Goal: Task Accomplishment & Management: Manage account settings

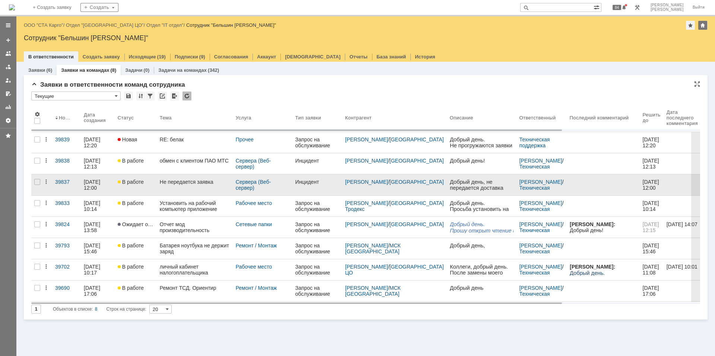
click at [206, 188] on link "Не передается заявка" at bounding box center [195, 185] width 76 height 21
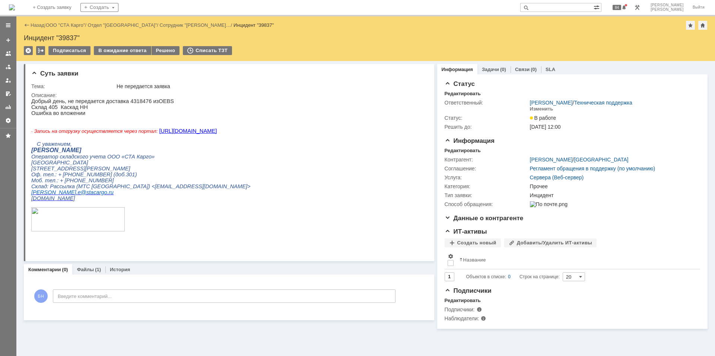
click at [119, 46] on div "Назад | ООО "СТА Карго" / Отдел "[GEOGRAPHIC_DATA]" / Сотрудник "[PERSON_NAME]……" at bounding box center [365, 38] width 699 height 45
click at [122, 50] on div "В ожидание ответа" at bounding box center [122, 50] width 57 height 9
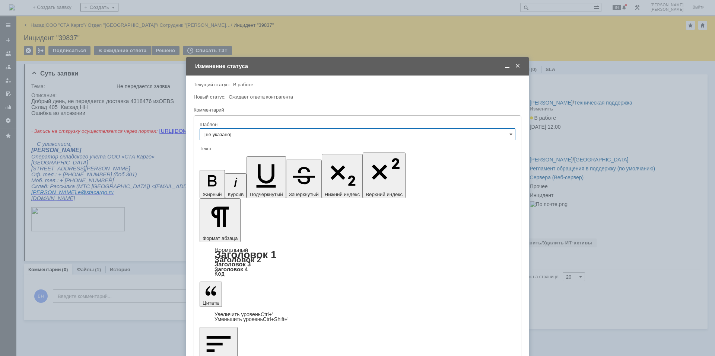
click at [280, 130] on input "[не указано]" at bounding box center [358, 134] width 316 height 12
type input "[не указано]"
copy div "Добрый день! Почистили место. [GEOGRAPHIC_DATA]."
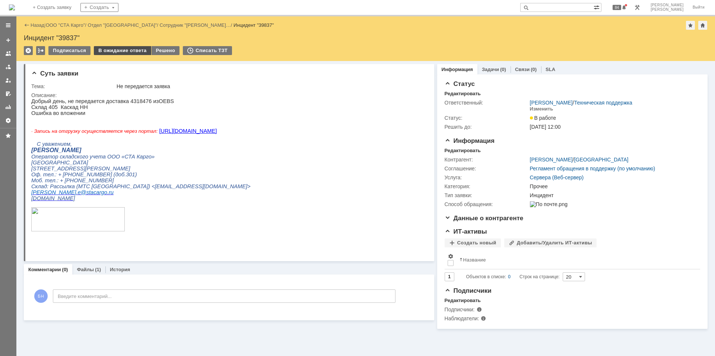
click at [111, 53] on div "В ожидание ответа" at bounding box center [122, 50] width 57 height 9
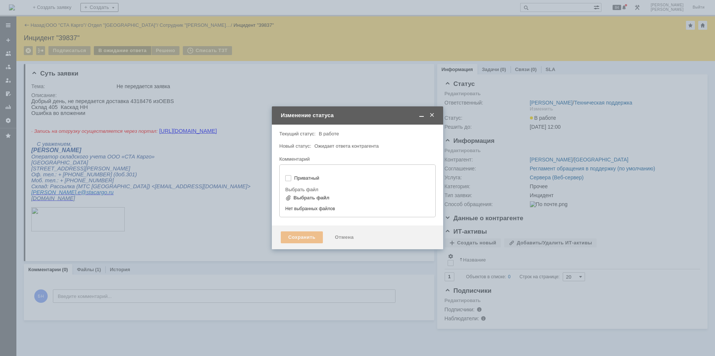
type input "[не указано]"
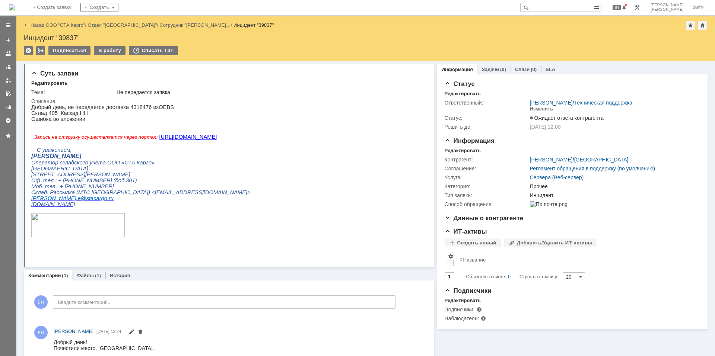
click at [15, 6] on img at bounding box center [12, 7] width 6 height 6
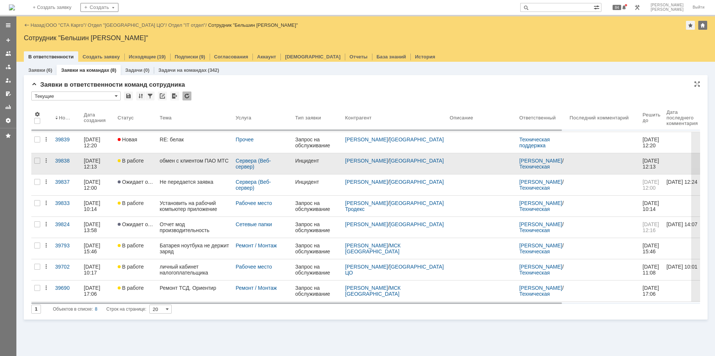
click at [179, 166] on link "обмен с клиентом ПАО МТС" at bounding box center [195, 163] width 76 height 21
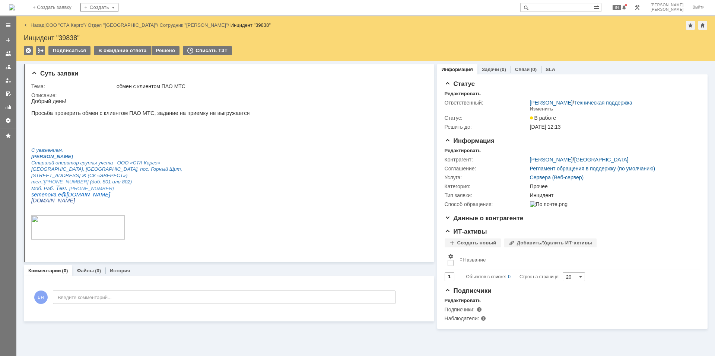
click at [108, 44] on div "Назад | ООО "СТА Карго" / Отдел "Екатеринбург" / Сотрудник "[PERSON_NAME]" / Ин…" at bounding box center [365, 38] width 699 height 45
click at [109, 49] on div "В ожидание ответа" at bounding box center [122, 50] width 57 height 9
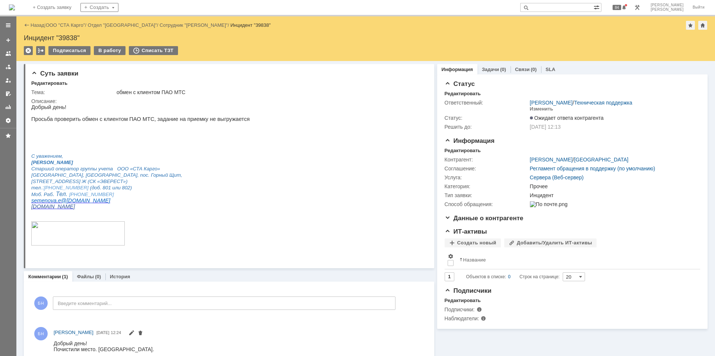
click at [15, 7] on img at bounding box center [12, 7] width 6 height 6
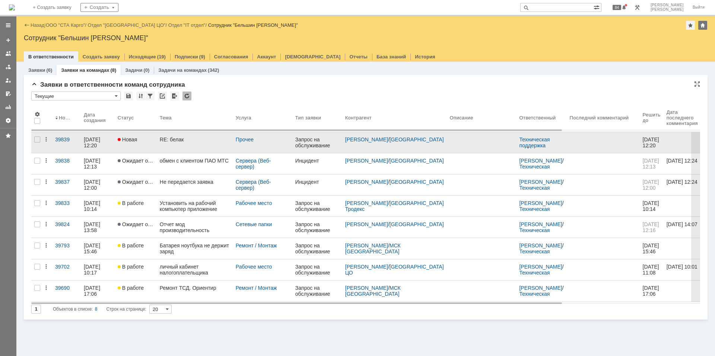
click at [188, 142] on div "RE: белак" at bounding box center [195, 140] width 70 height 6
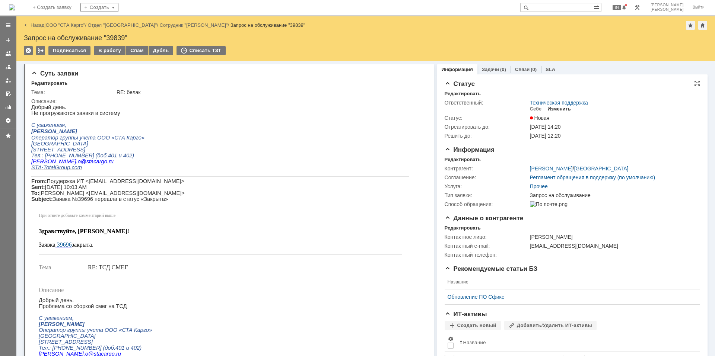
click at [553, 109] on div "Изменить" at bounding box center [558, 109] width 23 height 6
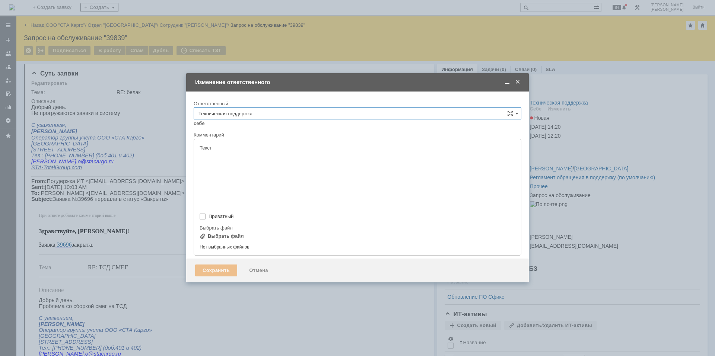
type input "[не указано]"
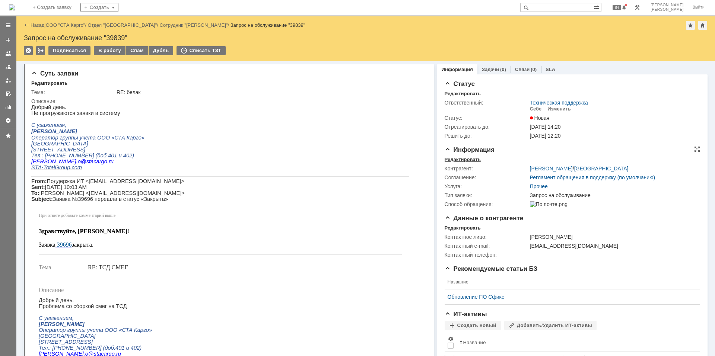
click at [460, 157] on div "Редактировать" at bounding box center [463, 160] width 36 height 6
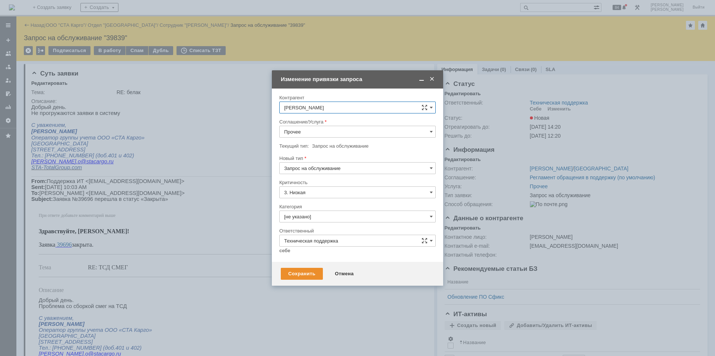
click at [325, 126] on input "Прочее" at bounding box center [357, 132] width 156 height 12
click at [347, 144] on span "Сервера (Веб-сервер)" at bounding box center [357, 145] width 147 height 6
type input "Сервера (Веб-сервер)"
click at [338, 165] on input "Запрос на обслуживание" at bounding box center [357, 168] width 156 height 12
click at [327, 207] on span "Инцидент" at bounding box center [357, 207] width 147 height 6
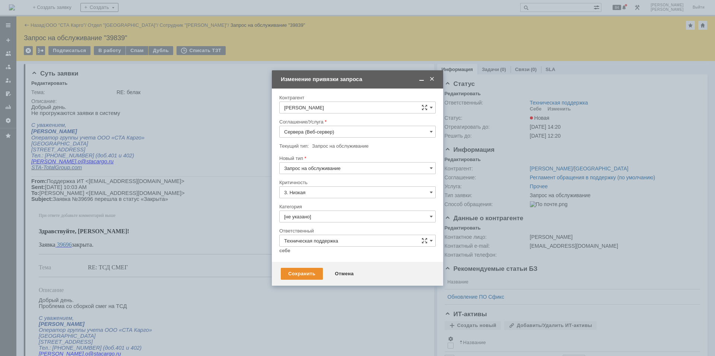
type input "Инцидент"
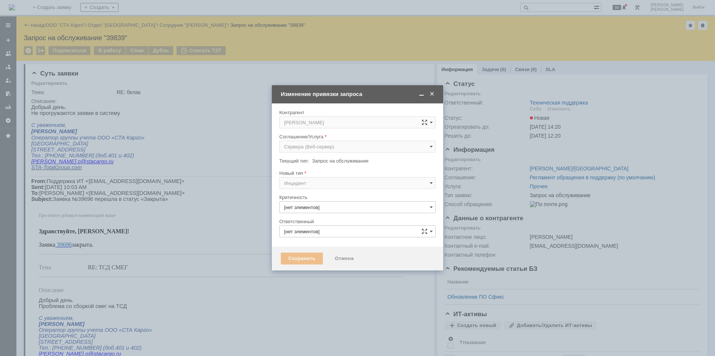
type input "3. Низкая"
type input "[не указано]"
type input "Техническая поддержка"
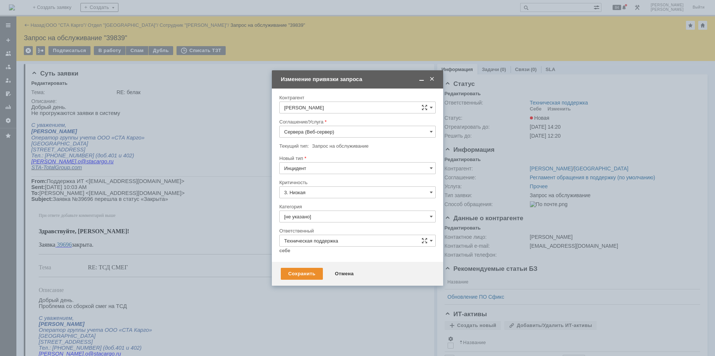
type input "Инцидент"
click at [321, 217] on input "[не указано]" at bounding box center [357, 217] width 156 height 12
click at [318, 264] on span "Прочее" at bounding box center [357, 266] width 147 height 6
type input "Прочее"
click at [302, 273] on div "Сохранить" at bounding box center [302, 274] width 42 height 12
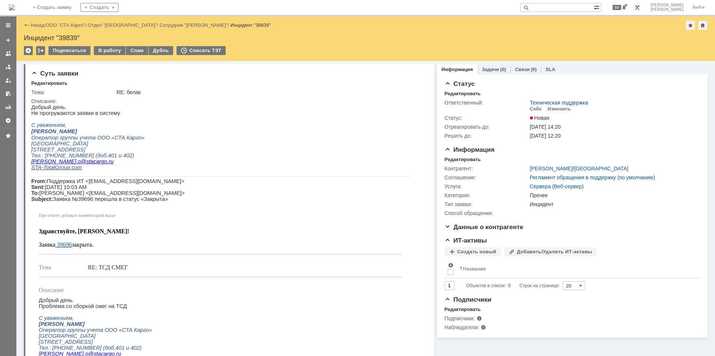
click at [109, 42] on div "Назад | ООО "СТА Карго" / Отдел "Новосибирск" / Сотрудник "[PERSON_NAME]" / Инц…" at bounding box center [365, 38] width 699 height 45
click at [109, 48] on div "В работу" at bounding box center [110, 50] width 32 height 9
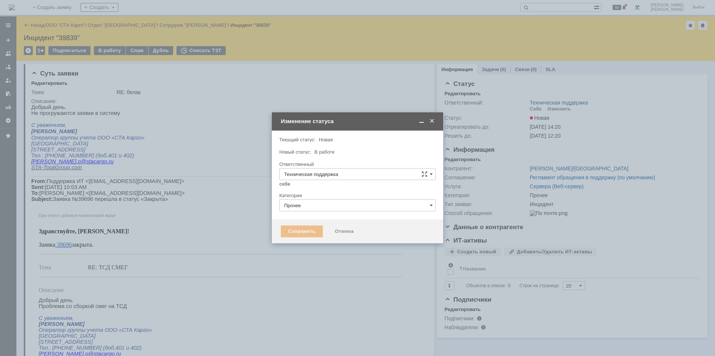
type input "[PERSON_NAME]"
click at [305, 231] on div "Сохранить" at bounding box center [302, 232] width 42 height 12
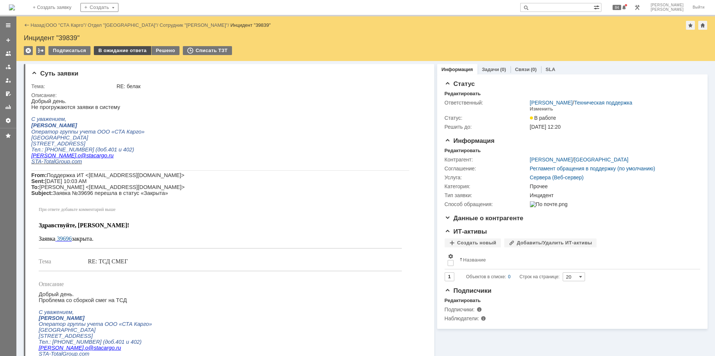
click at [119, 47] on div "В ожидание ответа" at bounding box center [122, 50] width 57 height 9
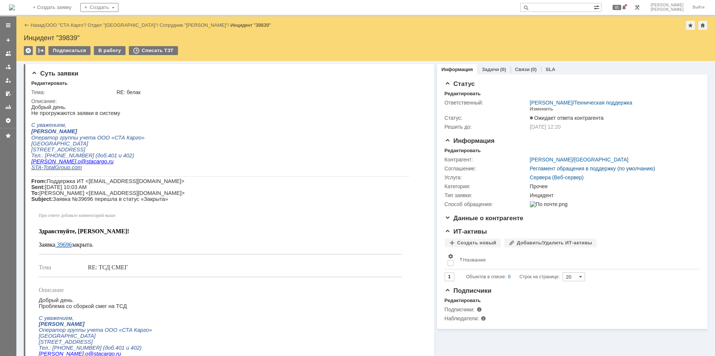
click at [15, 6] on img at bounding box center [12, 7] width 6 height 6
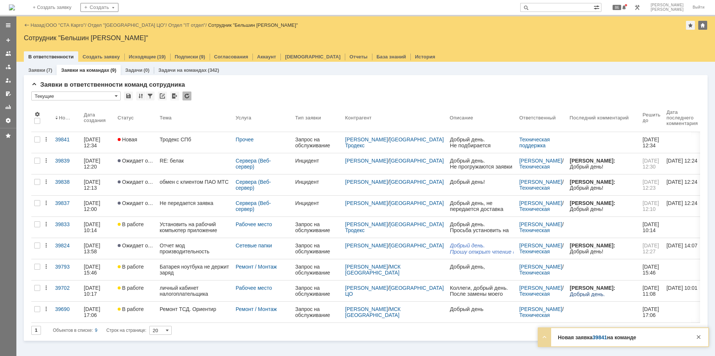
click at [193, 144] on link "Тродекс СПб" at bounding box center [195, 142] width 76 height 21
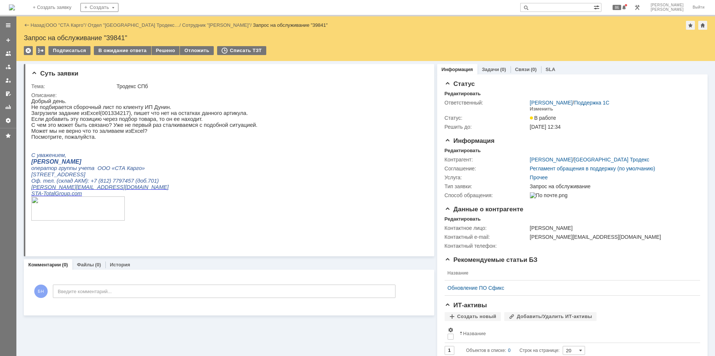
click at [15, 8] on img at bounding box center [12, 7] width 6 height 6
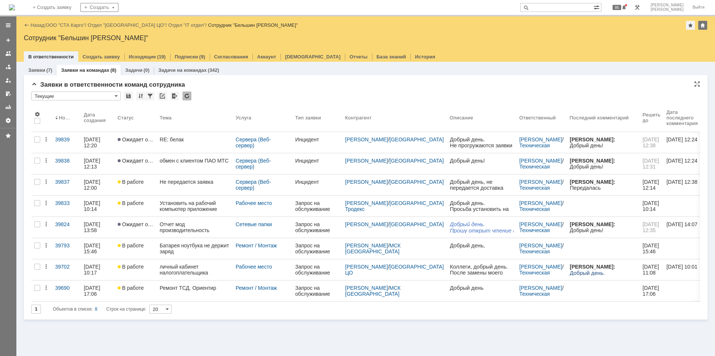
click at [184, 97] on div at bounding box center [186, 96] width 9 height 9
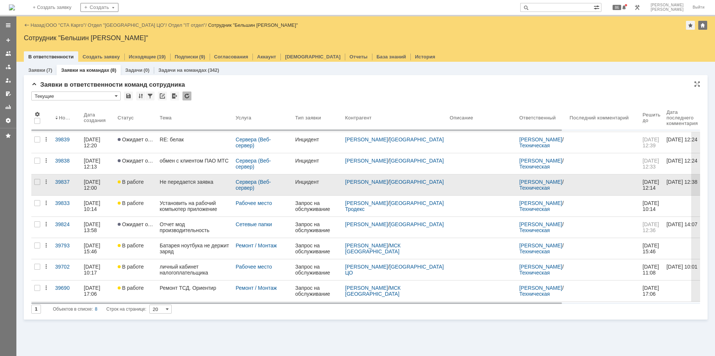
click at [180, 185] on link "Не передается заявка" at bounding box center [195, 185] width 76 height 21
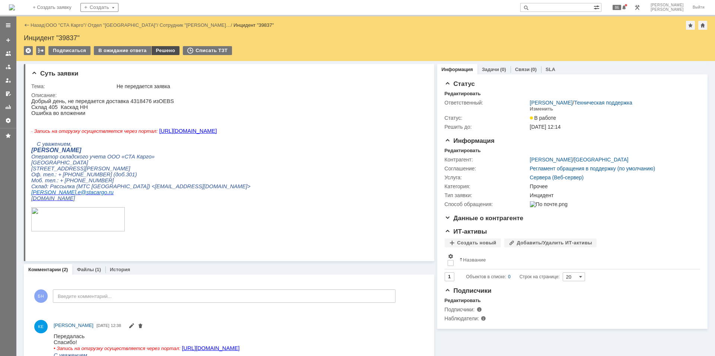
click at [166, 53] on div "Решено" at bounding box center [166, 50] width 28 height 9
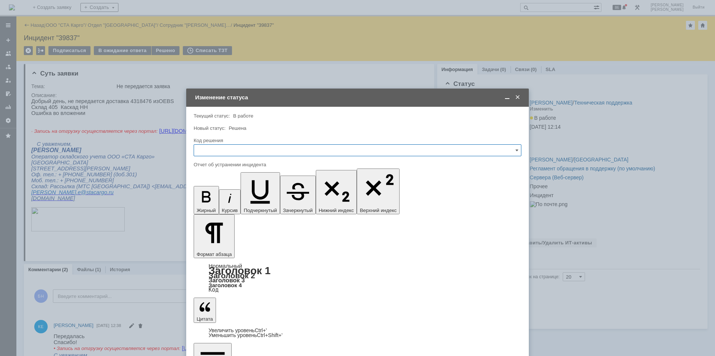
click at [215, 154] on input "text" at bounding box center [358, 151] width 328 height 12
click at [221, 248] on span "Решено" at bounding box center [358, 250] width 318 height 6
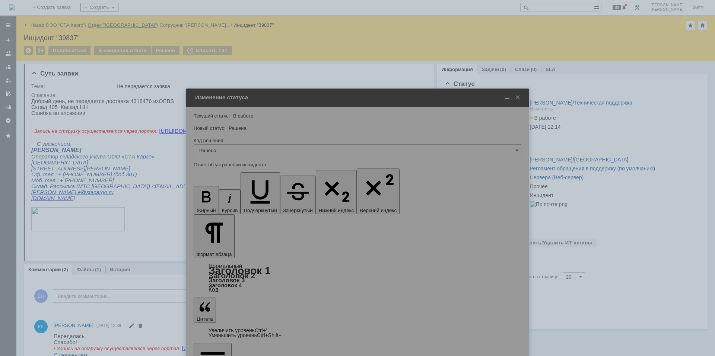
type input "Решено"
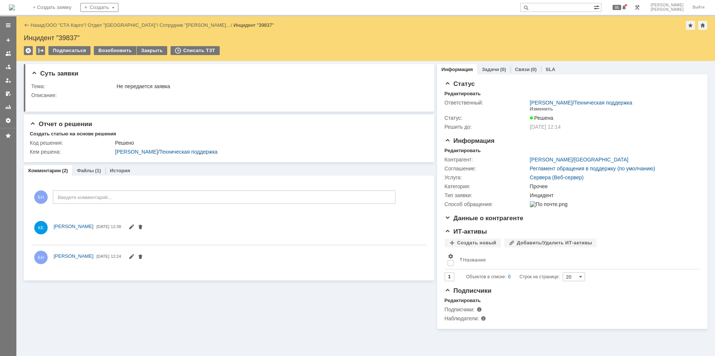
click at [15, 7] on img at bounding box center [12, 7] width 6 height 6
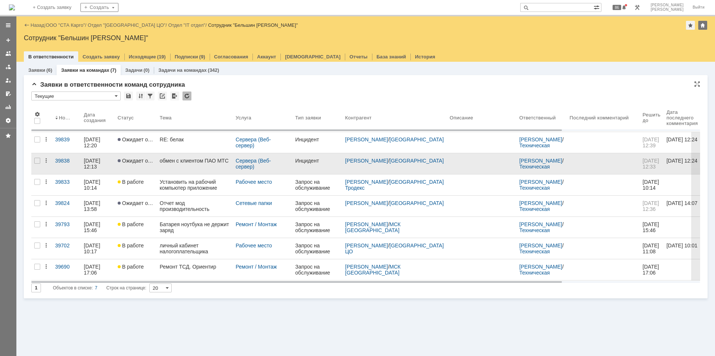
click at [200, 164] on link "обмен с клиентом ПАО МТС" at bounding box center [195, 163] width 76 height 21
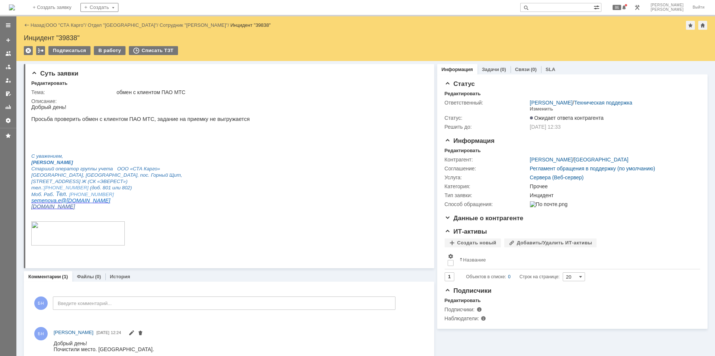
click at [15, 7] on img at bounding box center [12, 7] width 6 height 6
